Goal: Task Accomplishment & Management: Manage account settings

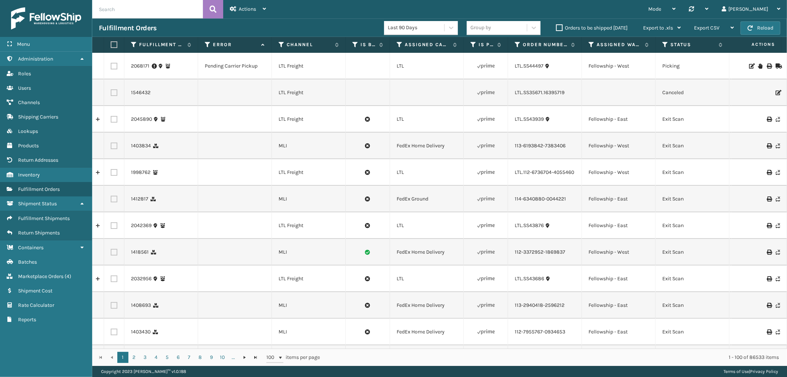
click at [190, 9] on input "text" at bounding box center [147, 9] width 111 height 18
paste input "111-0724733-6730636"
type input "ltl.111-0724733-6730636"
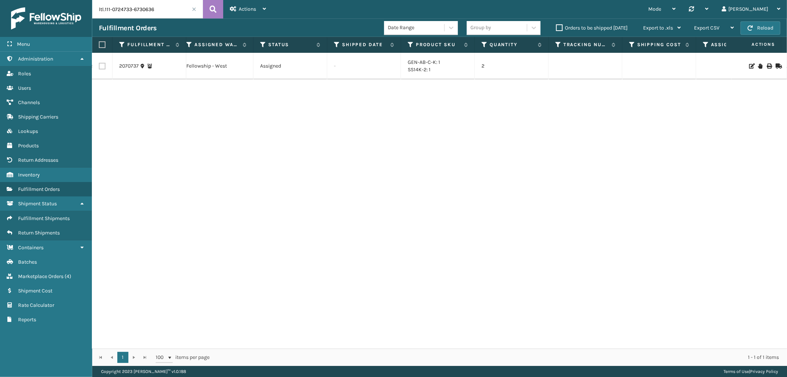
scroll to position [0, 822]
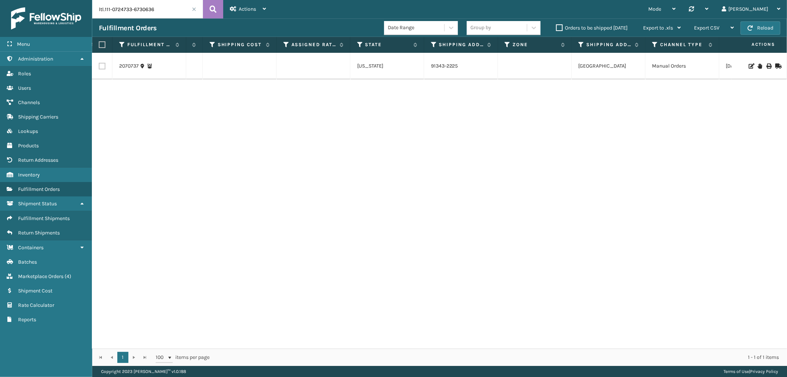
click at [758, 66] on icon at bounding box center [760, 65] width 4 height 5
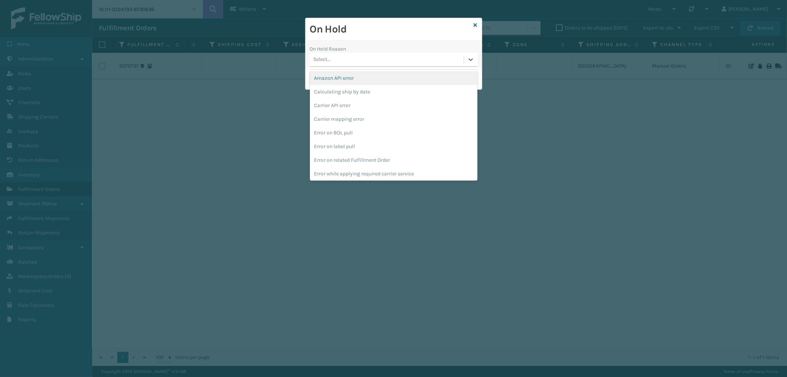
click at [375, 54] on div "Select..." at bounding box center [387, 60] width 154 height 12
click at [375, 170] on div "To be cancelled" at bounding box center [394, 173] width 168 height 14
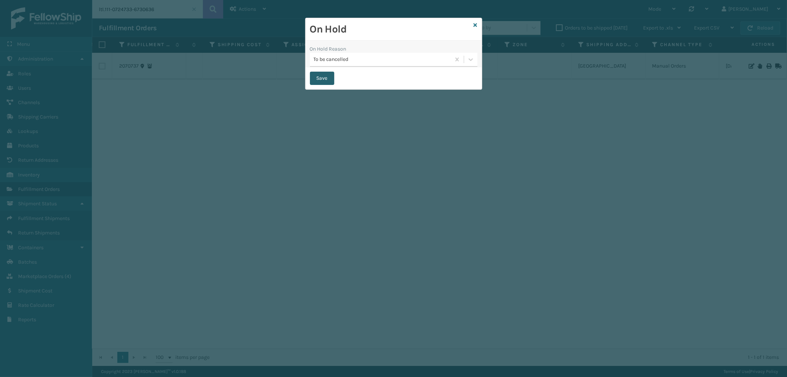
click at [320, 76] on button "Save" at bounding box center [322, 78] width 24 height 13
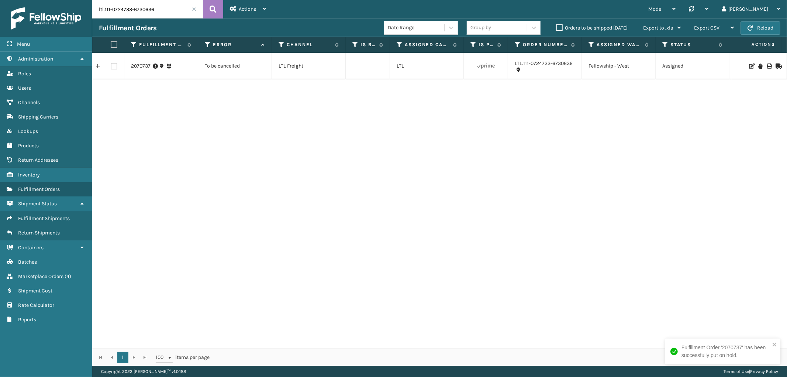
click at [192, 8] on span at bounding box center [194, 9] width 4 height 4
